Goal: Transaction & Acquisition: Book appointment/travel/reservation

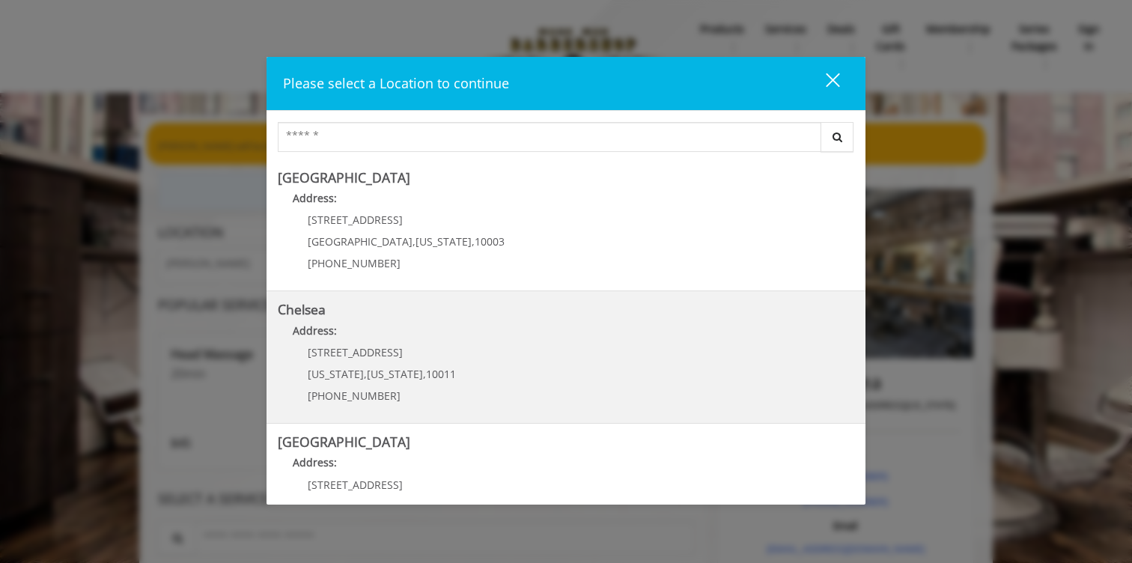
click at [362, 334] on p "Address:" at bounding box center [566, 335] width 576 height 24
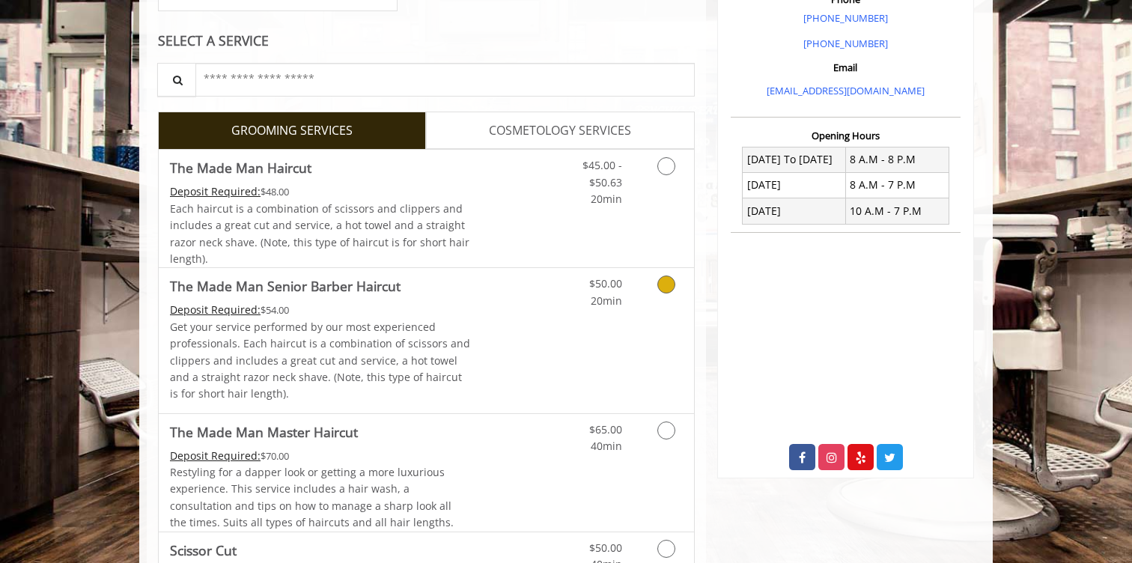
scroll to position [466, 0]
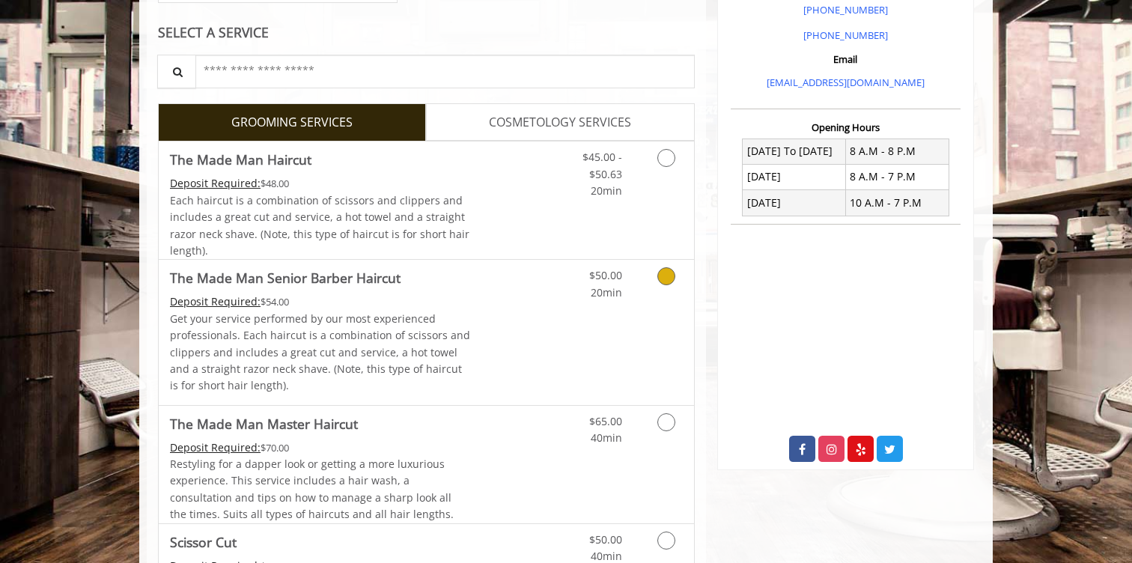
click at [380, 329] on p "Get your service performed by our most experienced professionals. Each haircut …" at bounding box center [320, 353] width 301 height 84
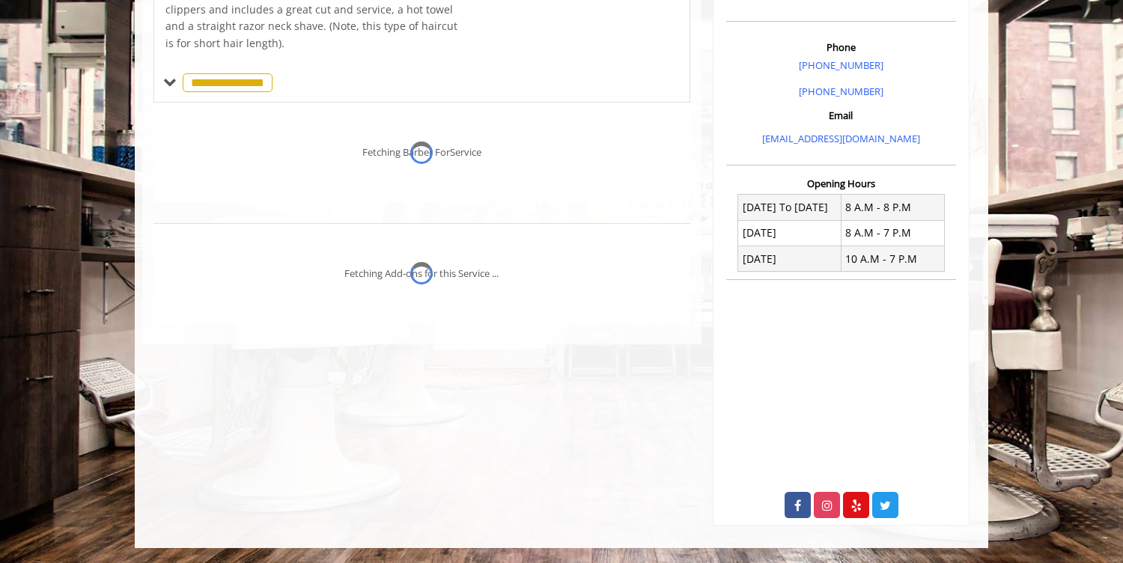
scroll to position [432, 0]
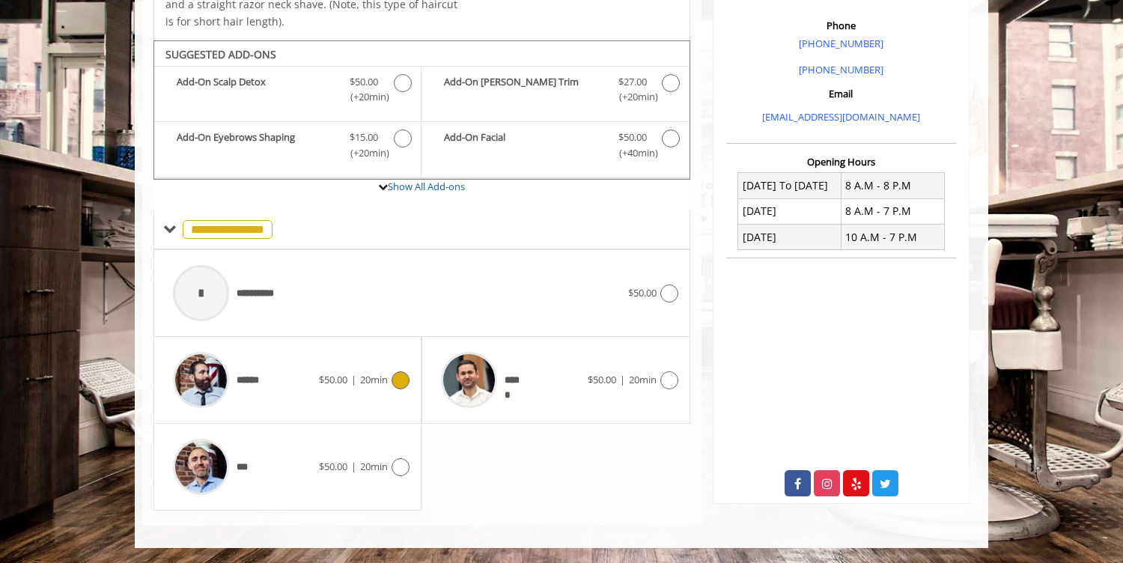
click at [365, 377] on span "20min" at bounding box center [374, 379] width 28 height 13
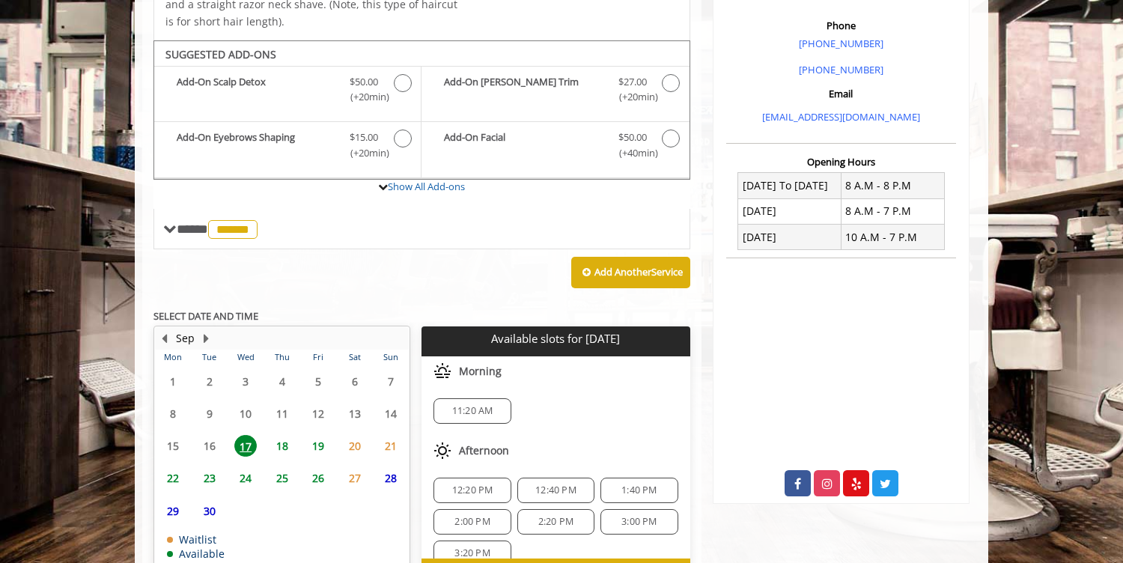
click at [321, 445] on span "19" at bounding box center [318, 446] width 22 height 22
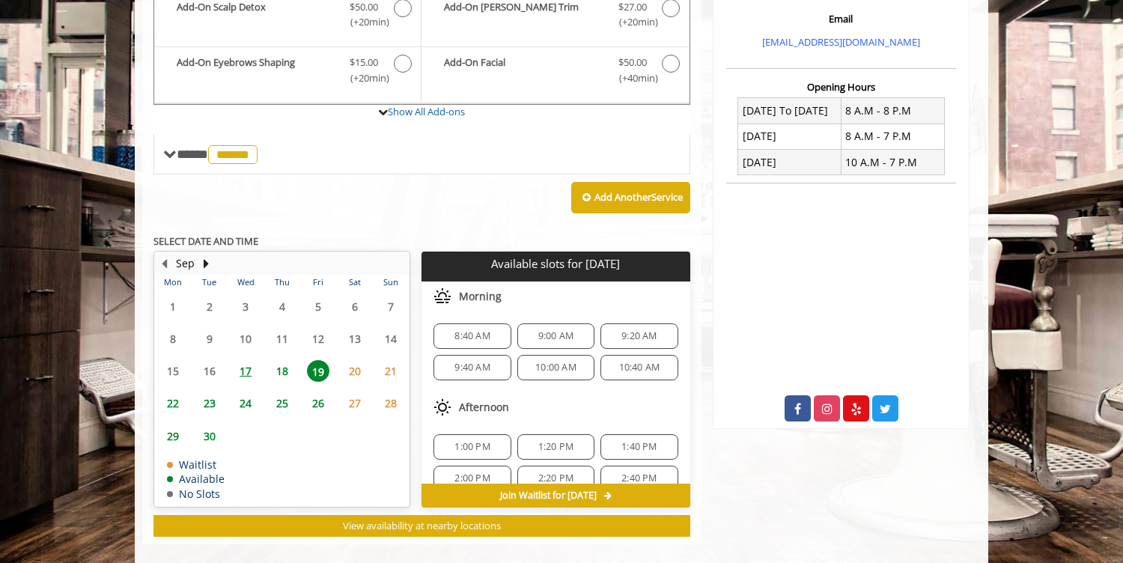
scroll to position [525, 0]
